Goal: Information Seeking & Learning: Learn about a topic

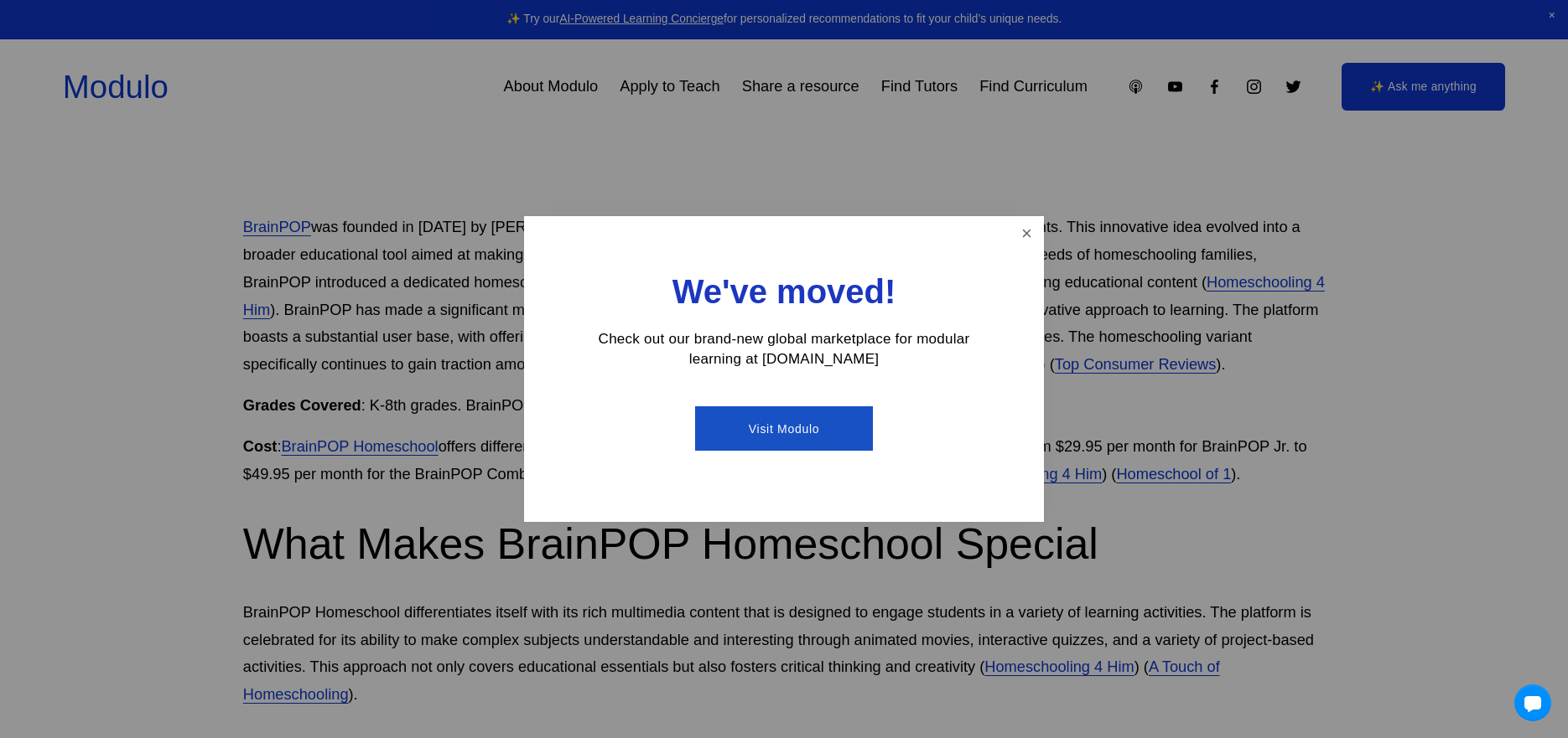
scroll to position [971, 0]
click at [1032, 241] on link "Close" at bounding box center [1026, 233] width 29 height 29
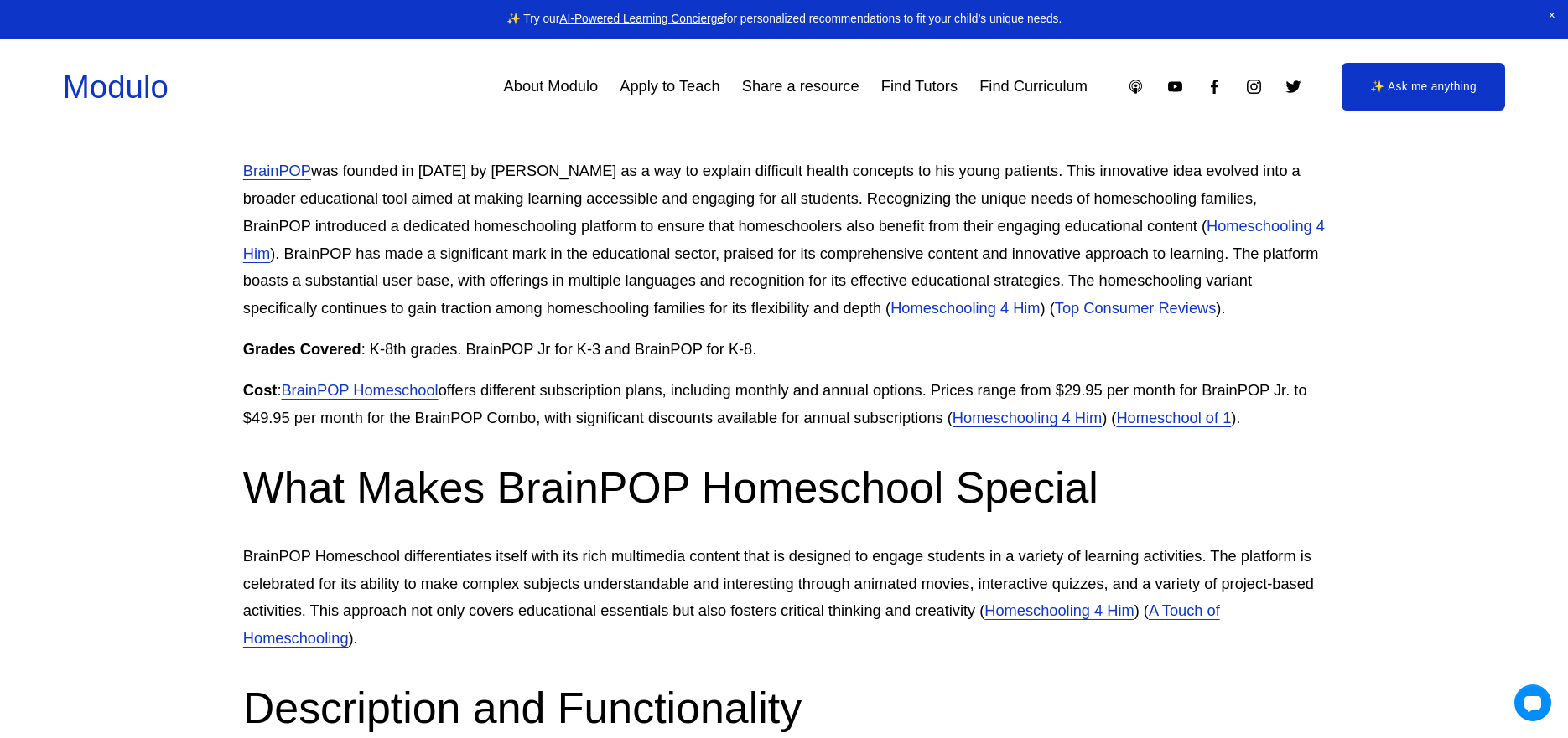
scroll to position [1035, 0]
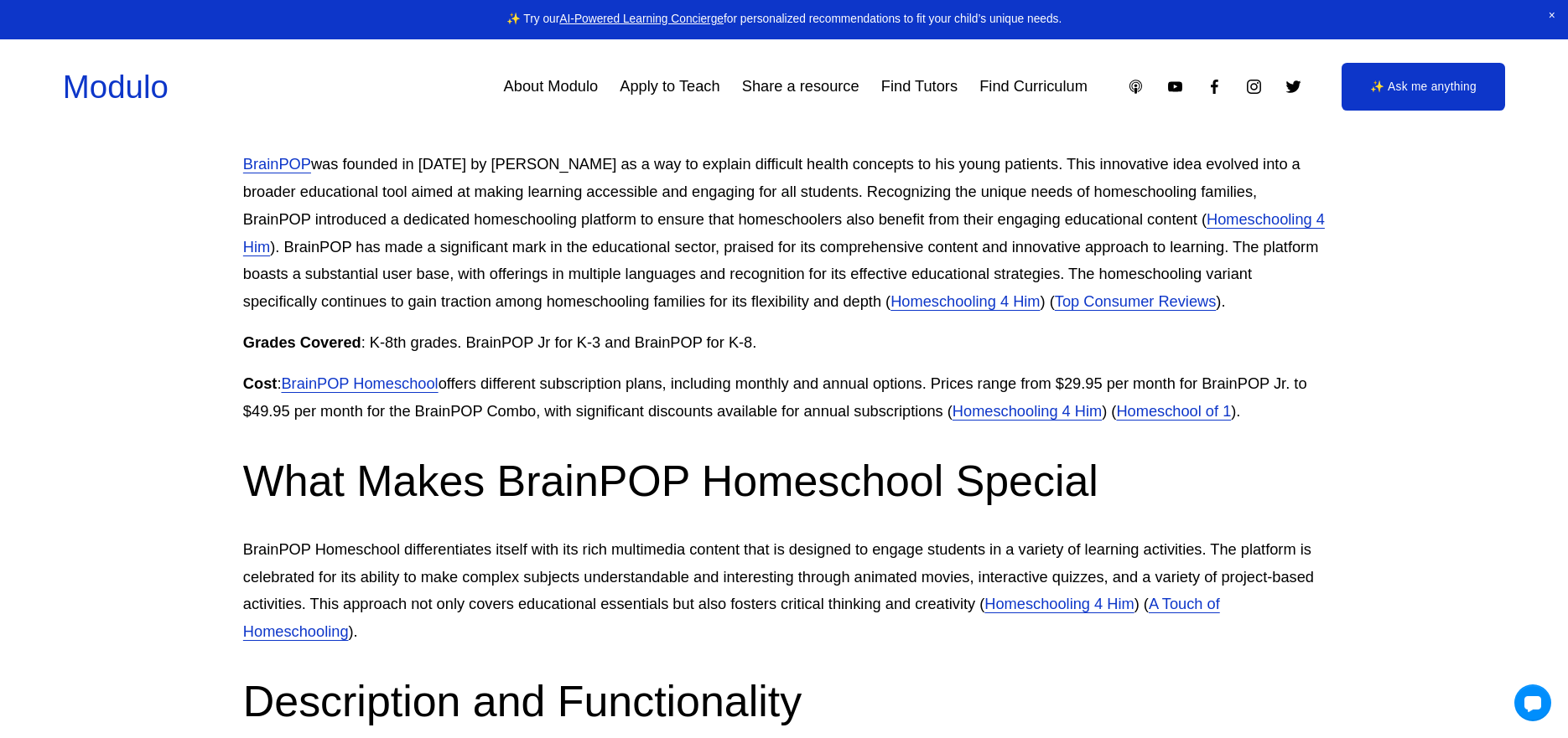
click at [1267, 221] on link "Homeschooling 4 Him" at bounding box center [784, 233] width 1081 height 46
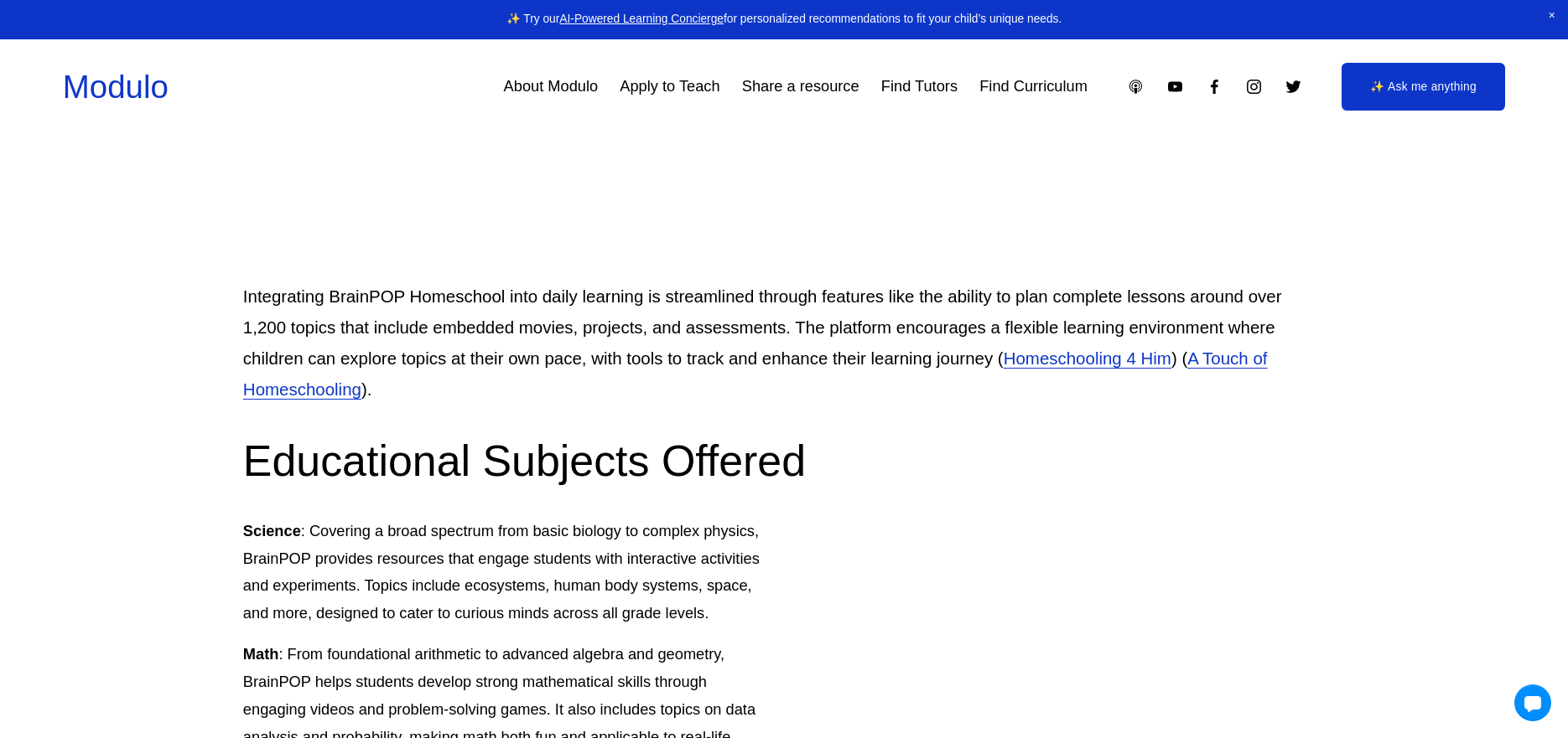
scroll to position [2612, 0]
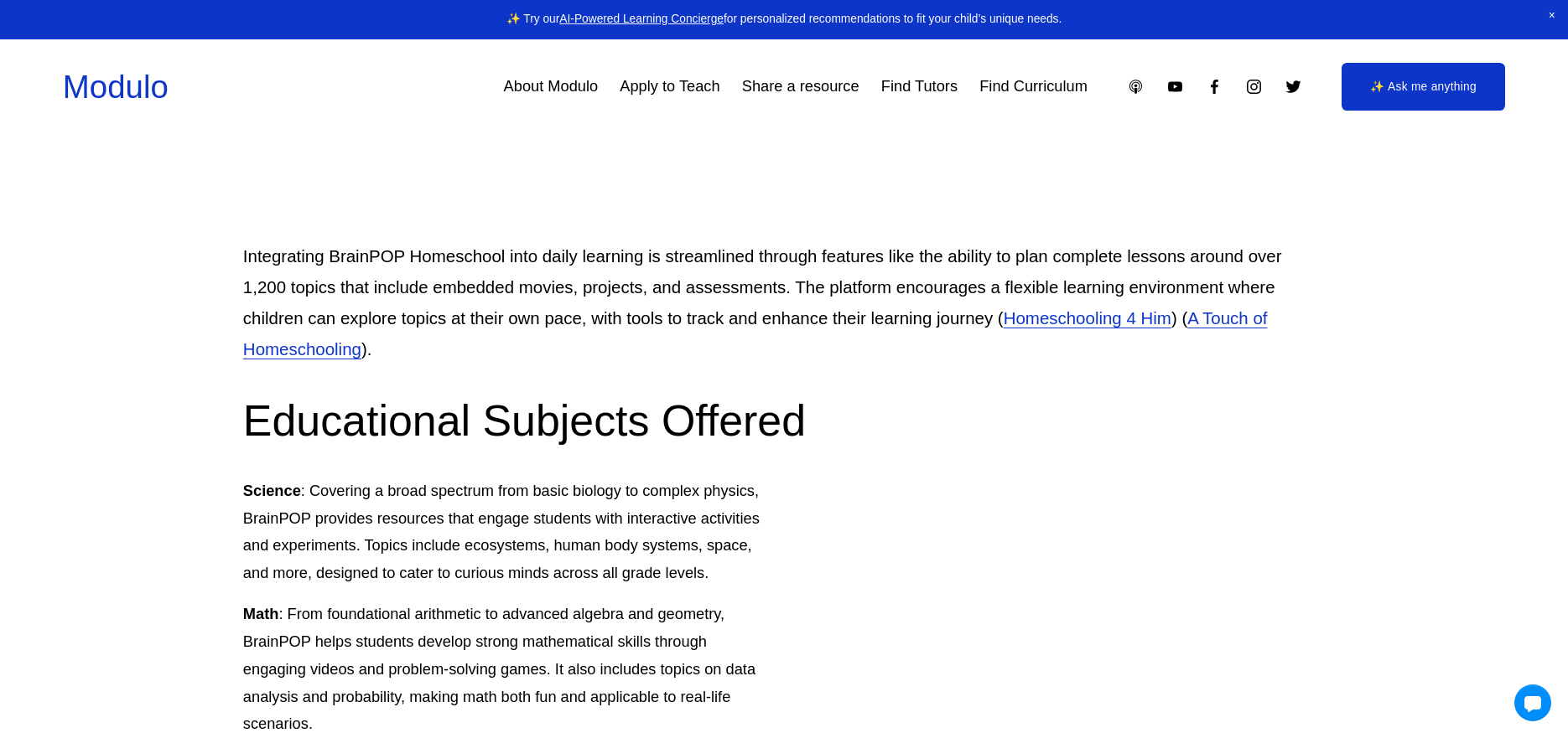
click at [1218, 320] on link "A Touch of Homeschooling" at bounding box center [755, 334] width 1025 height 50
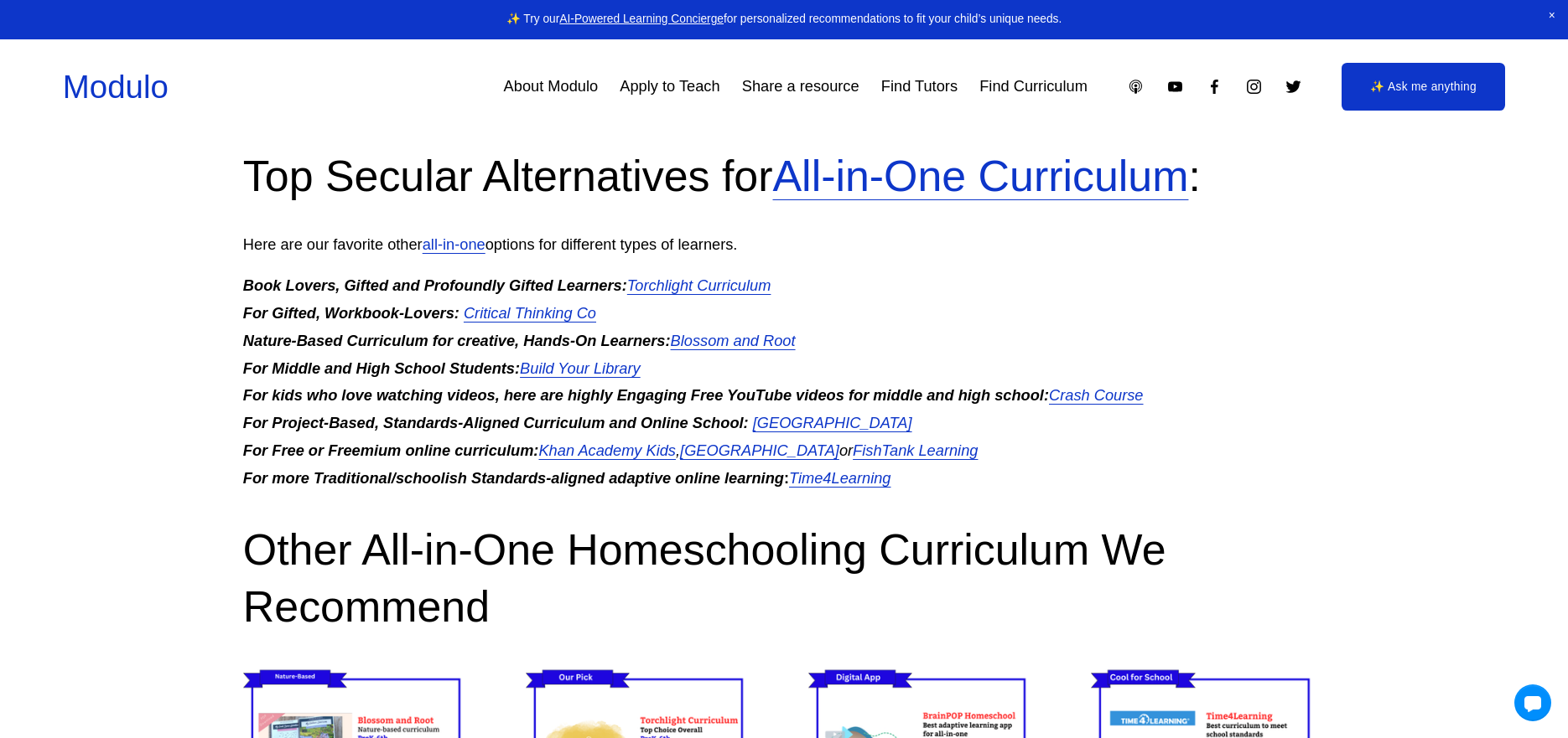
scroll to position [5840, 0]
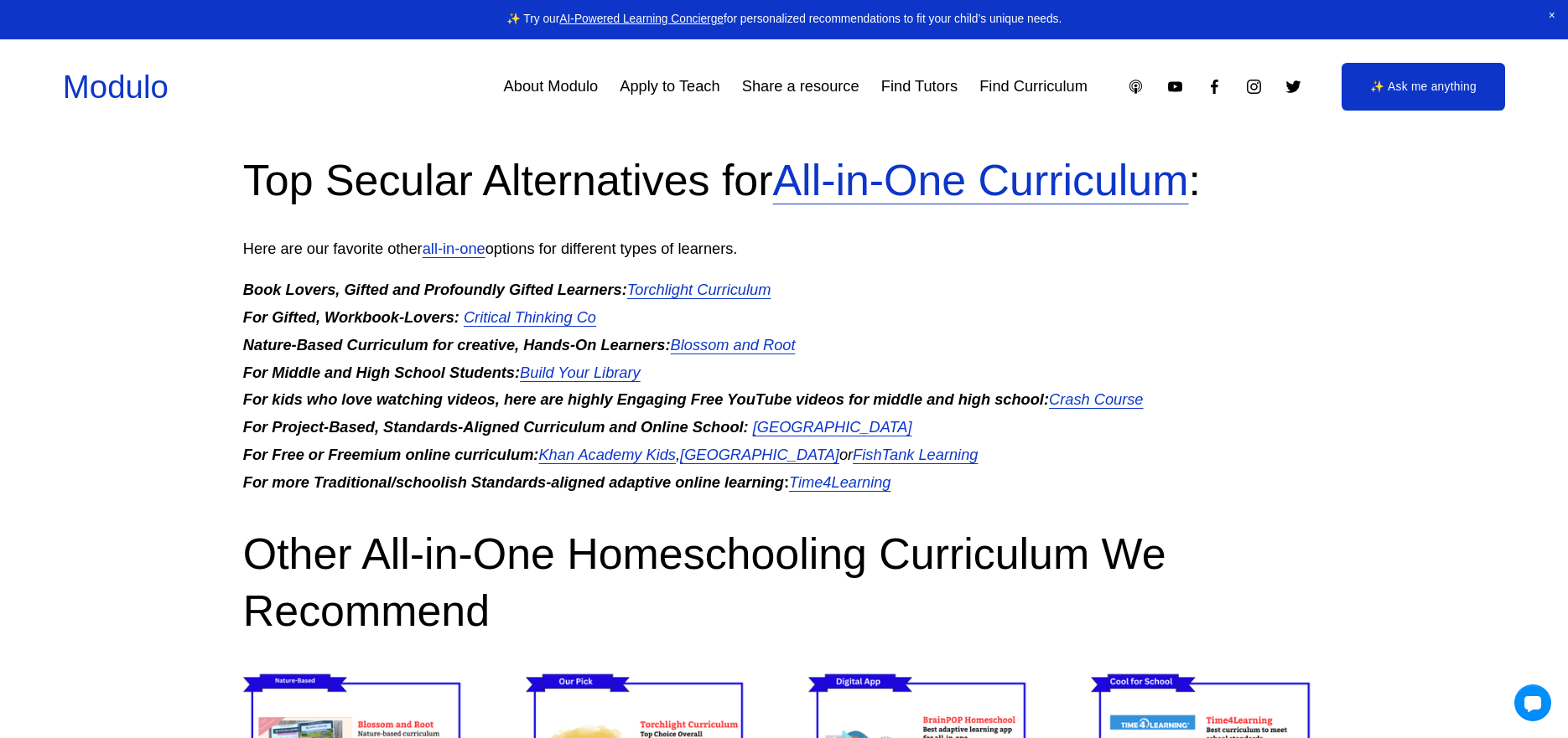
click at [859, 486] on em "Time4Learning" at bounding box center [839, 482] width 102 height 18
click at [629, 454] on em "Khan Academy Kids" at bounding box center [607, 454] width 138 height 18
click at [737, 460] on em "[GEOGRAPHIC_DATA]" at bounding box center [759, 454] width 159 height 18
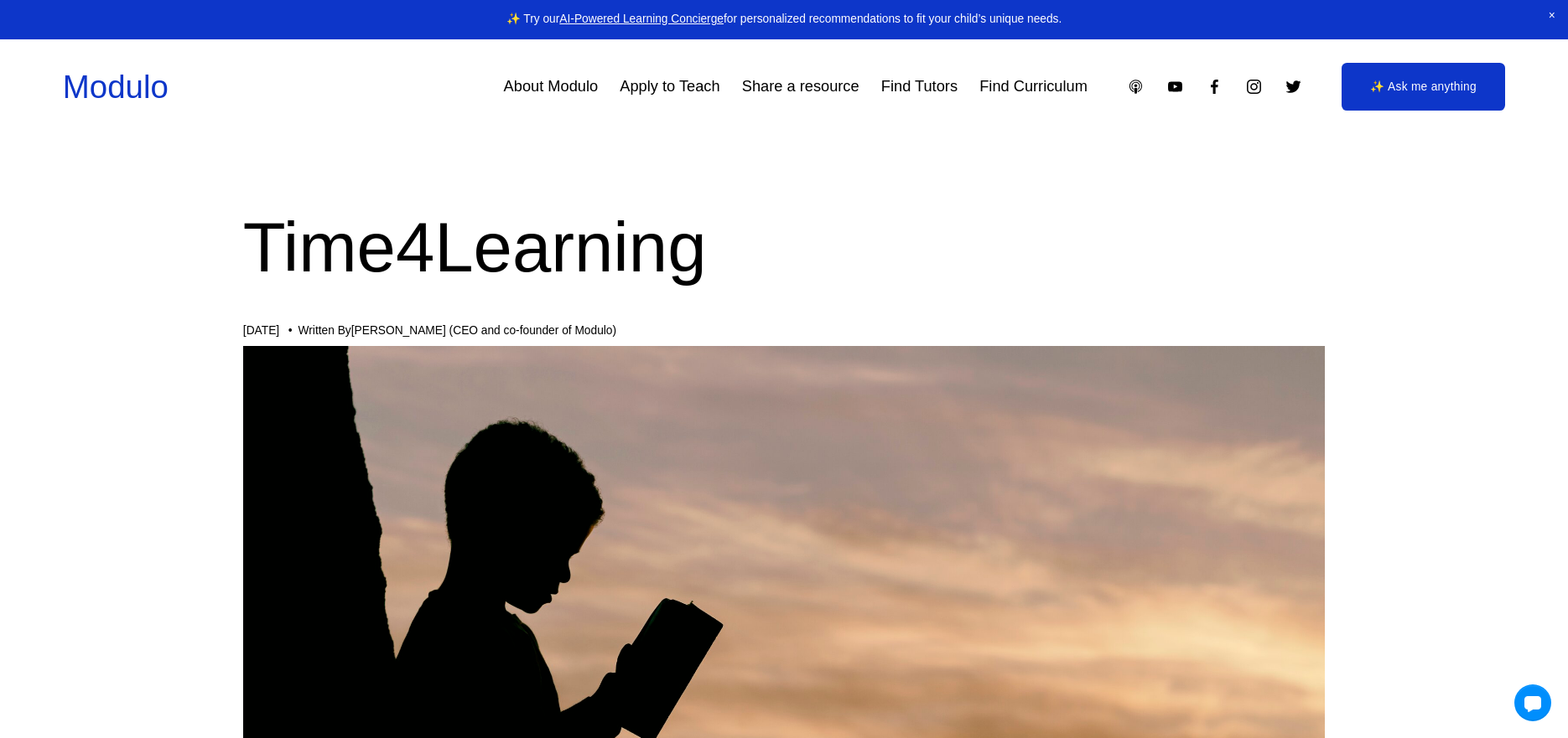
click at [1002, 88] on link "Find Curriculum" at bounding box center [1034, 86] width 108 height 30
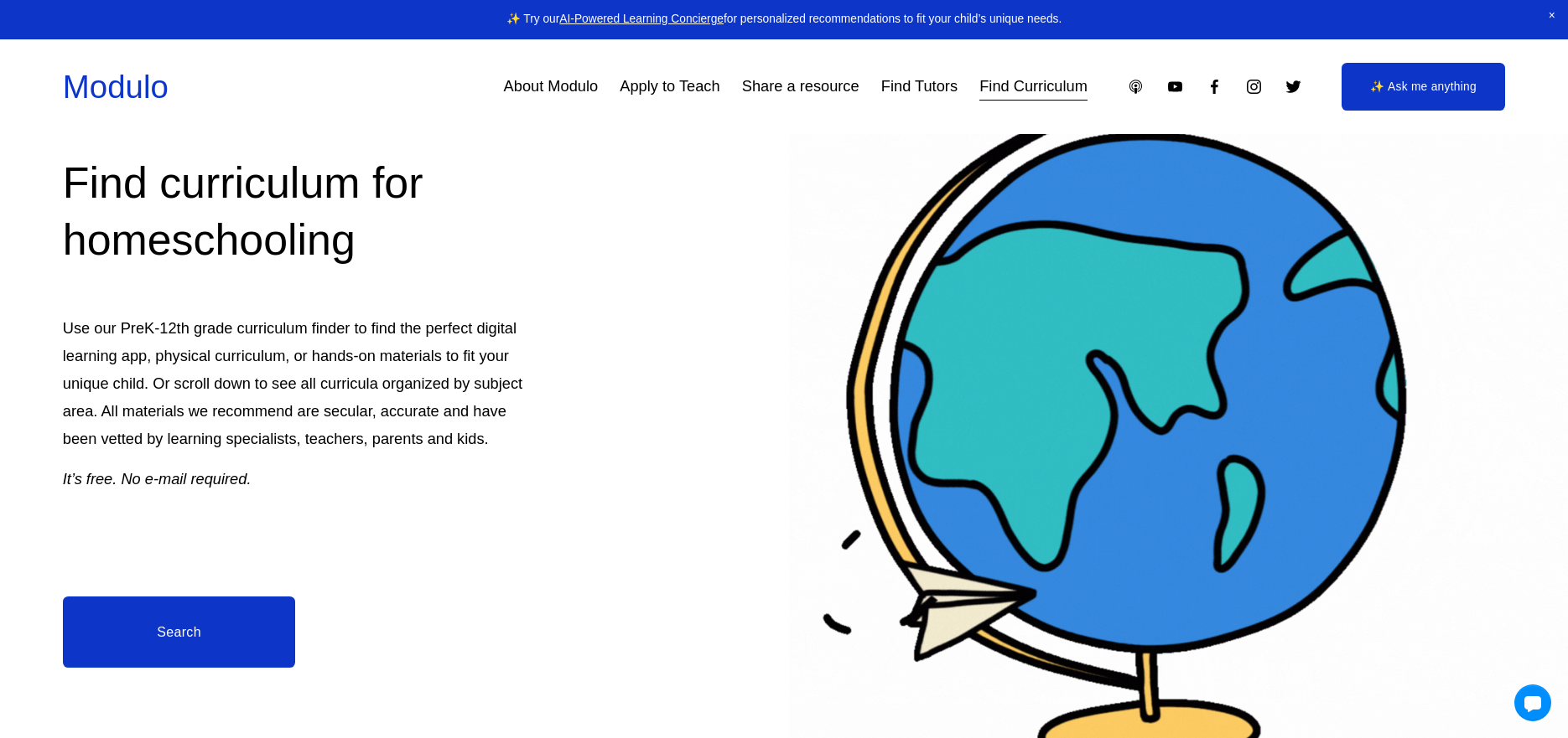
scroll to position [187, 0]
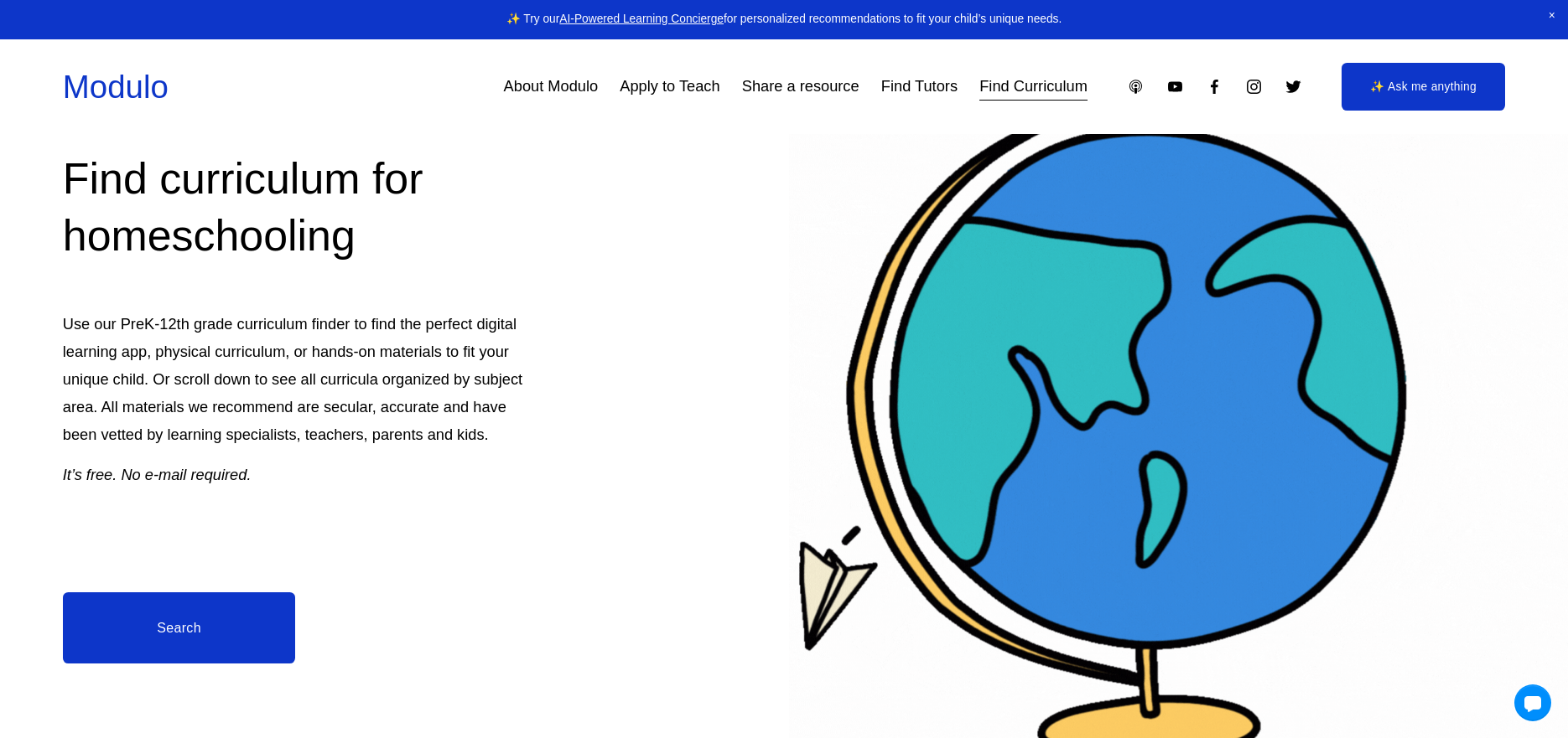
click at [175, 620] on link "Search" at bounding box center [179, 628] width 233 height 71
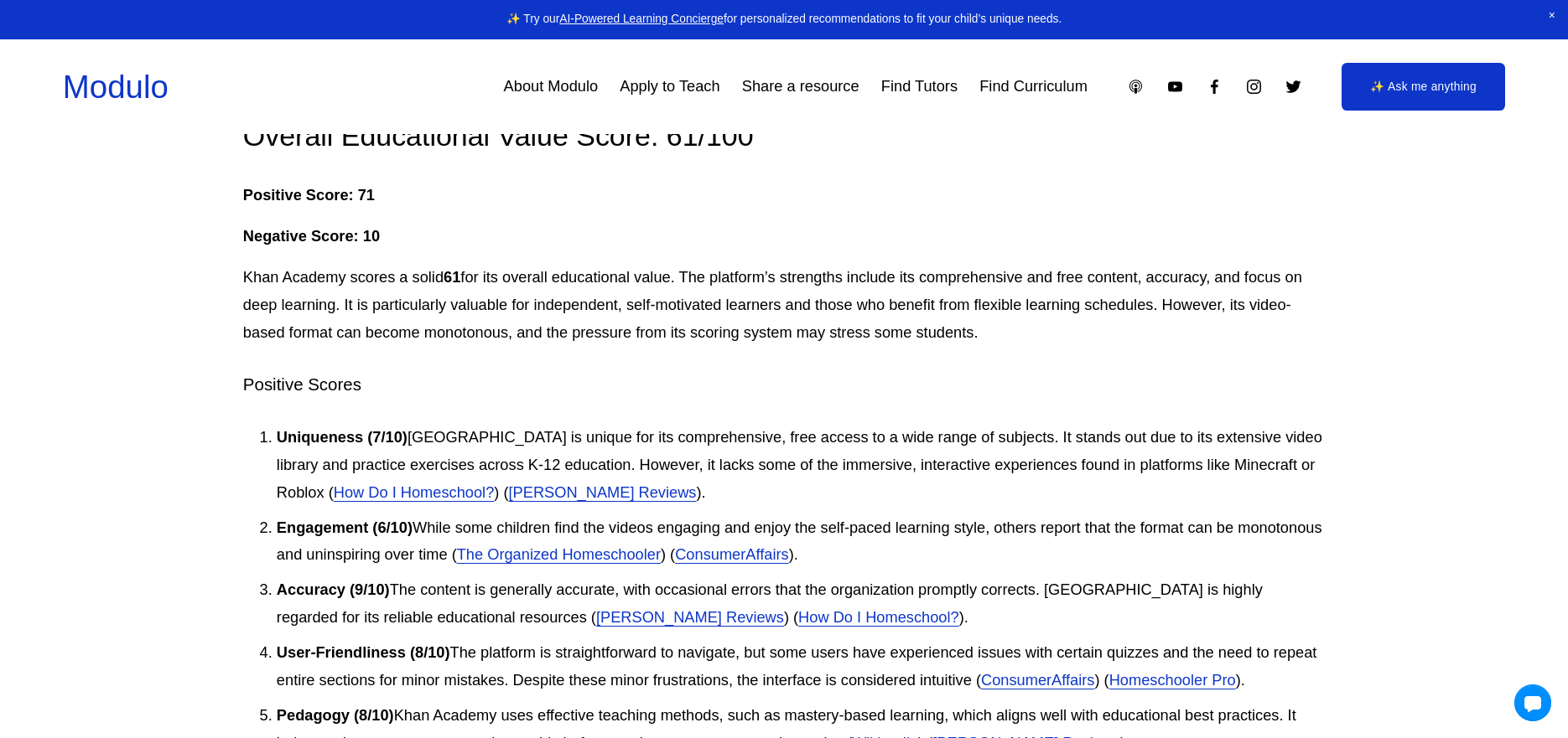
scroll to position [3709, 0]
click at [390, 489] on link "How Do I Homeschool?" at bounding box center [414, 489] width 161 height 18
